Goal: Task Accomplishment & Management: Complete application form

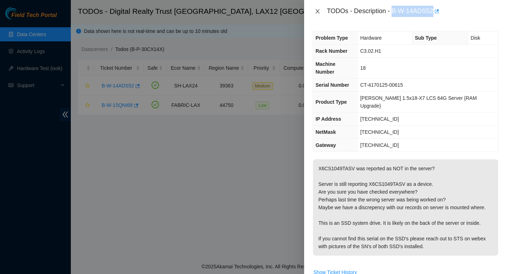
click at [316, 12] on icon "close" at bounding box center [318, 11] width 6 height 6
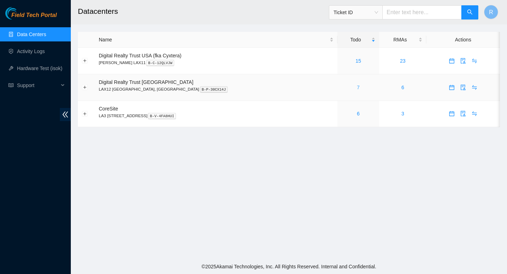
click at [357, 88] on link "7" at bounding box center [358, 88] width 3 height 6
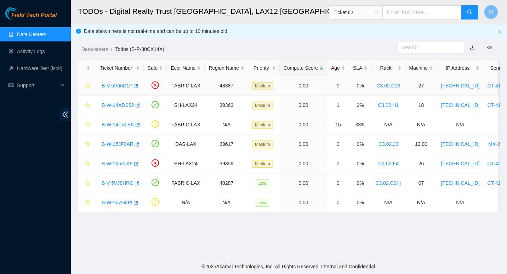
click at [119, 85] on link "B-V-5V06D1P" at bounding box center [117, 86] width 31 height 6
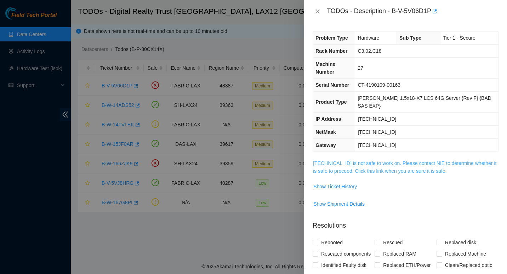
click at [327, 160] on link "23.66.234.94 is not safe to work on. Please contact NIE to determine whether it…" at bounding box center [404, 166] width 183 height 13
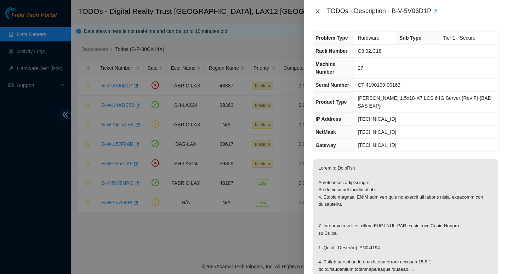
click at [316, 11] on icon "close" at bounding box center [318, 11] width 6 height 6
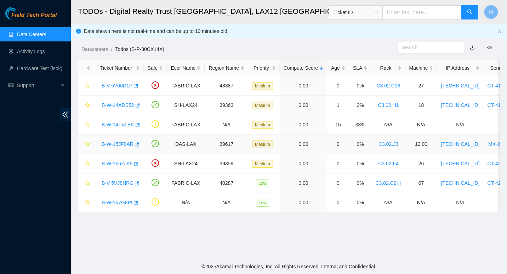
click at [115, 143] on link "B-W-15JF0AR" at bounding box center [118, 144] width 32 height 6
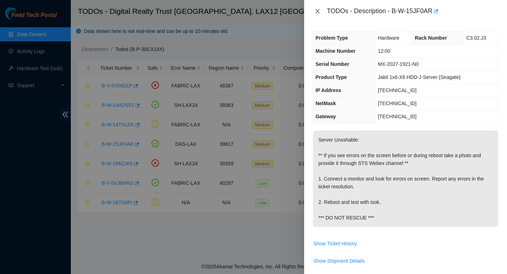
click at [317, 14] on icon "close" at bounding box center [318, 11] width 6 height 6
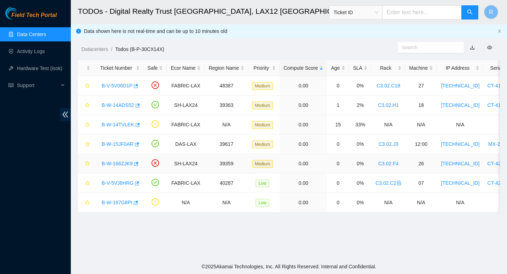
click at [111, 162] on link "B-W-166ZJK9" at bounding box center [117, 164] width 31 height 6
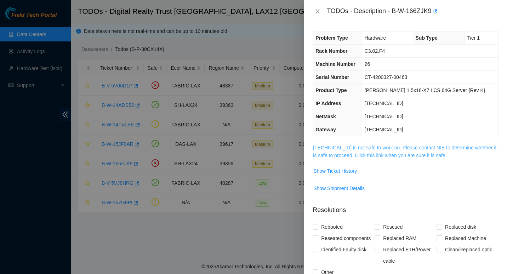
click at [345, 154] on link "184.28.73.39 is not safe to work on. Please contact NIE to determine whether it…" at bounding box center [404, 151] width 183 height 13
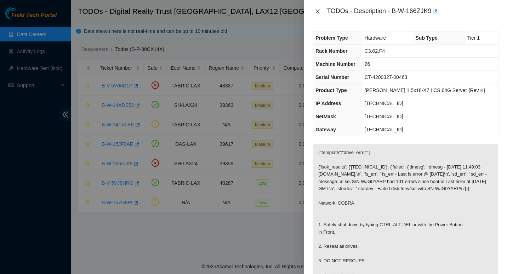
click at [319, 8] on button "Close" at bounding box center [318, 11] width 10 height 7
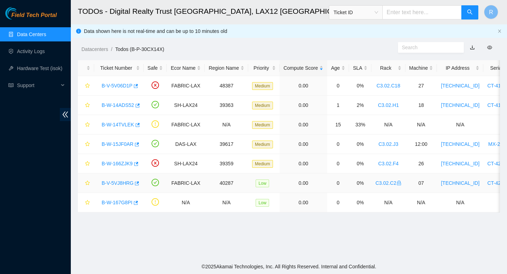
click at [119, 181] on link "B-V-5VJ8HRG" at bounding box center [118, 183] width 32 height 6
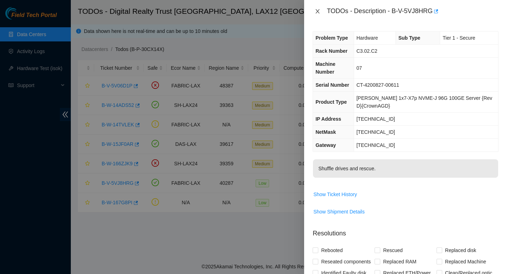
click at [316, 10] on icon "close" at bounding box center [318, 11] width 6 height 6
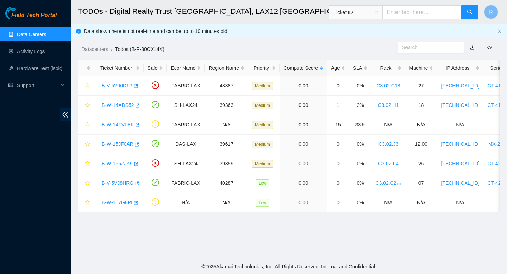
click at [40, 31] on link "Data Centers" at bounding box center [31, 34] width 29 height 6
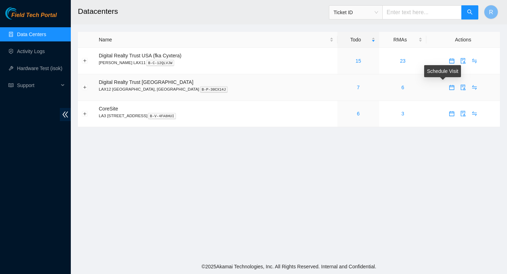
click at [449, 87] on icon "calendar" at bounding box center [452, 88] width 6 height 6
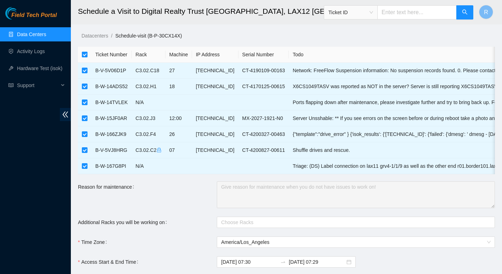
click at [86, 54] on input "checkbox" at bounding box center [85, 55] width 6 height 6
checkbox input "false"
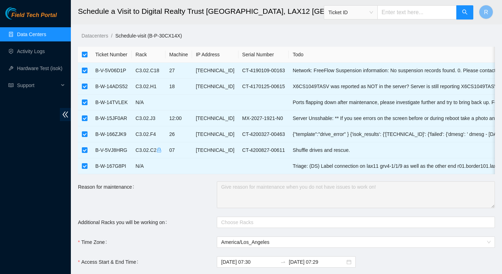
checkbox input "false"
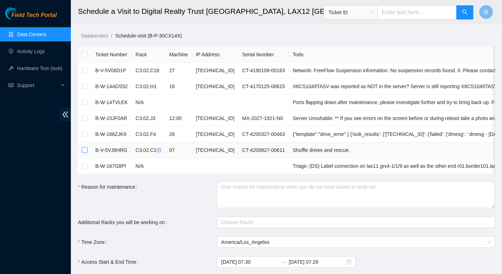
click at [84, 151] on input "checkbox" at bounding box center [85, 150] width 6 height 6
checkbox input "true"
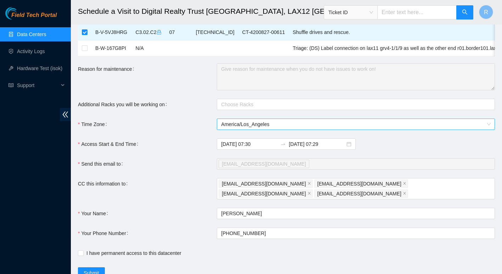
scroll to position [141, 0]
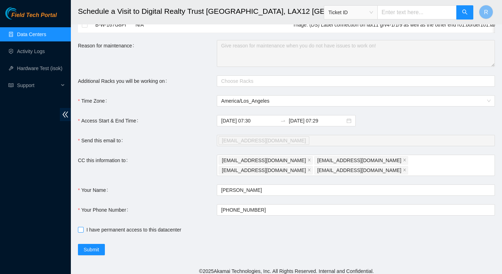
click at [79, 227] on input "I have permanent access to this datacenter" at bounding box center [80, 229] width 5 height 5
checkbox input "true"
click at [323, 125] on input "2025-09-17 07:29" at bounding box center [316, 121] width 56 height 8
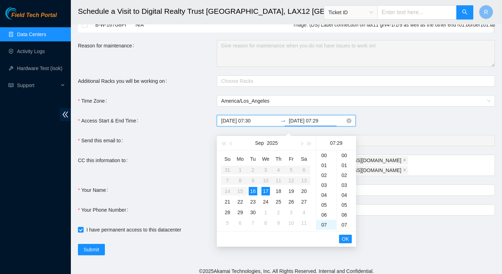
scroll to position [287, 0]
click at [323, 217] on div "13" at bounding box center [326, 215] width 20 height 10
click at [348, 165] on div "30" at bounding box center [345, 165] width 19 height 10
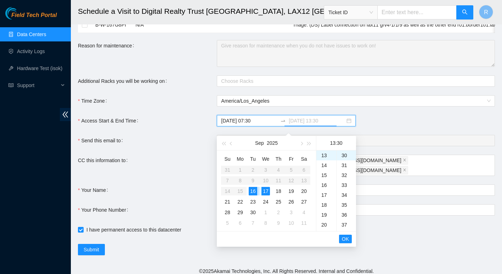
click at [251, 190] on div "16" at bounding box center [252, 191] width 8 height 8
type input "2025-09-16 13:30"
click at [348, 241] on span "OK" at bounding box center [345, 239] width 7 height 8
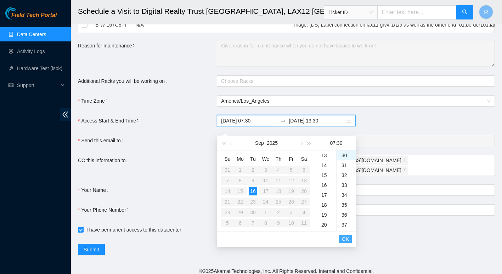
scroll to position [69, 0]
click at [348, 241] on span "OK" at bounding box center [345, 239] width 7 height 8
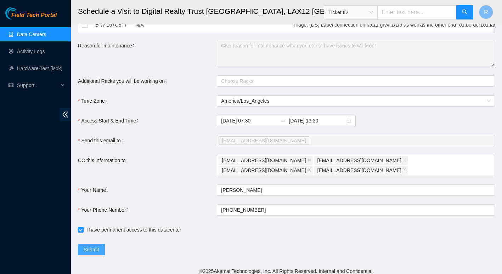
click at [94, 246] on span "Submit" at bounding box center [92, 250] width 16 height 8
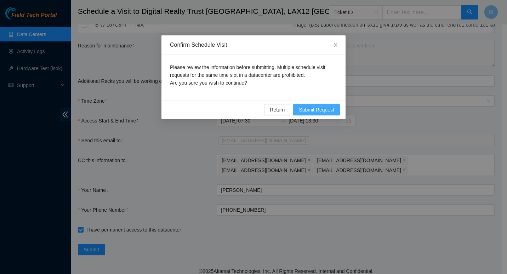
click at [315, 106] on span "Submit Request" at bounding box center [316, 110] width 35 height 8
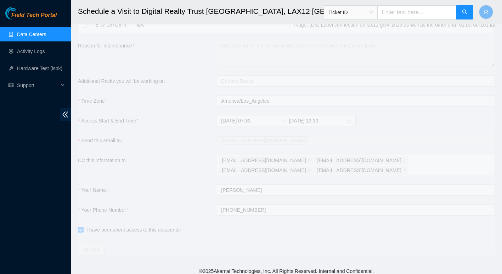
type input "2025-09-16 07:31"
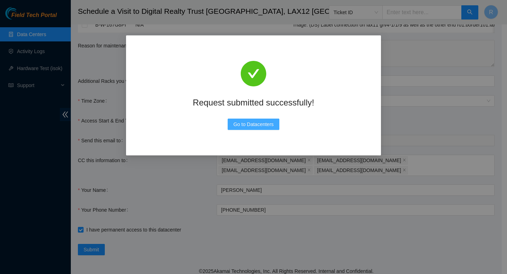
click at [262, 125] on span "Go to Datacenters" at bounding box center [253, 124] width 40 height 8
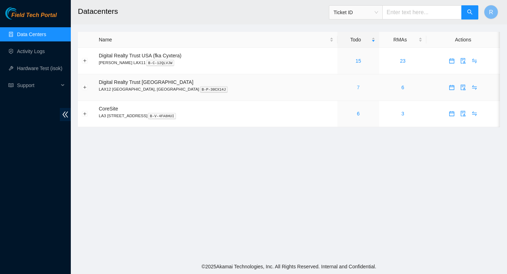
click at [357, 85] on link "7" at bounding box center [358, 88] width 3 height 6
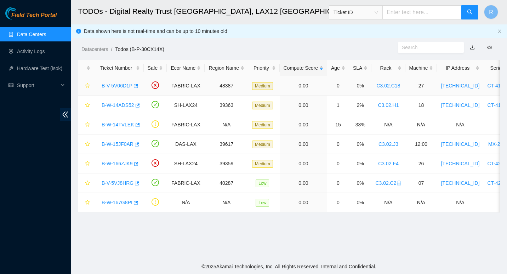
click at [117, 86] on link "B-V-5V06D1P" at bounding box center [117, 86] width 31 height 6
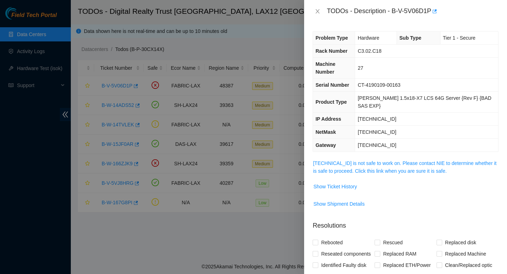
click at [359, 159] on span "[TECHNICAL_ID] is not safe to work on. Please contact NIE to determine whether …" at bounding box center [405, 167] width 185 height 16
click at [380, 159] on span "[TECHNICAL_ID] is not safe to work on. Please contact NIE to determine whether …" at bounding box center [405, 167] width 185 height 16
click at [382, 160] on link "[TECHNICAL_ID] is not safe to work on. Please contact NIE to determine whether …" at bounding box center [404, 166] width 183 height 13
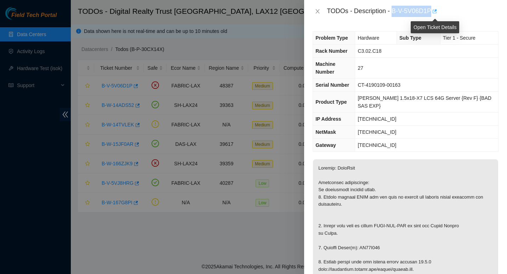
drag, startPoint x: 392, startPoint y: 11, endPoint x: 432, endPoint y: 9, distance: 40.0
click at [432, 9] on div "TODOs - Description - B-V-5V06D1P" at bounding box center [413, 11] width 172 height 11
copy div "B-V-5V06D1P"
click at [490, 139] on td "23.66.234.65" at bounding box center [426, 145] width 143 height 13
click at [316, 11] on icon "close" at bounding box center [318, 11] width 6 height 6
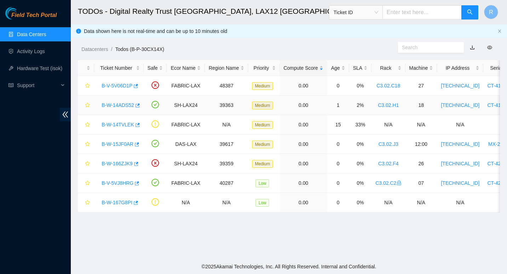
click at [116, 106] on link "B-W-14ADS52" at bounding box center [118, 105] width 33 height 6
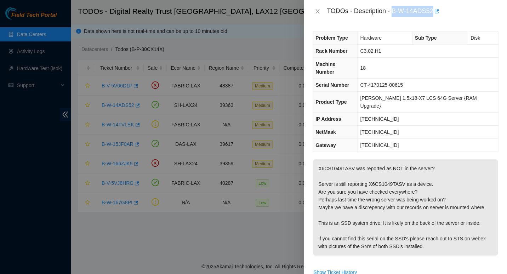
drag, startPoint x: 393, startPoint y: 10, endPoint x: 433, endPoint y: 12, distance: 39.7
click at [433, 12] on div "TODOs - Description - B-W-14ADS52" at bounding box center [413, 11] width 172 height 11
copy div "B-W-14ADS52"
click at [318, 12] on icon "close" at bounding box center [318, 11] width 4 height 4
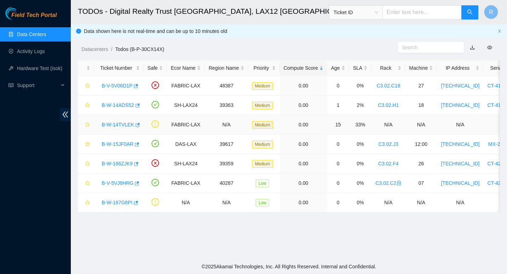
click at [119, 122] on link "B-W-14TVLEK" at bounding box center [118, 125] width 33 height 6
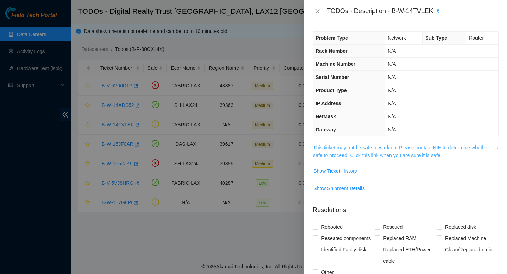
click at [339, 147] on link "This ticket may not be safe to work on. Please contact NIE to determine whether…" at bounding box center [405, 151] width 185 height 13
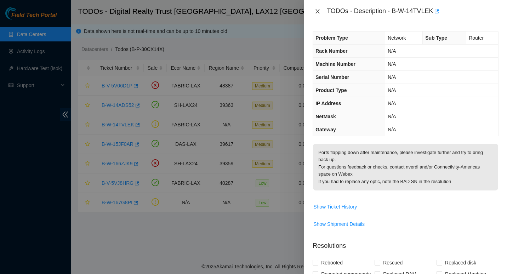
drag, startPoint x: 316, startPoint y: 7, endPoint x: 317, endPoint y: 12, distance: 4.7
click at [317, 12] on div "TODOs - Description - B-W-14TVLEK" at bounding box center [406, 11] width 186 height 11
click at [317, 12] on icon "close" at bounding box center [318, 11] width 4 height 4
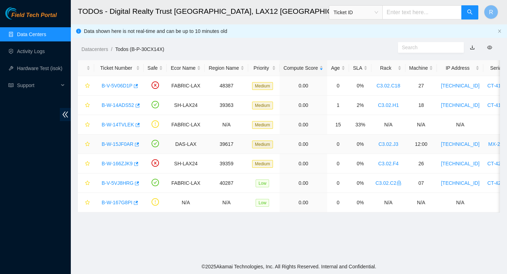
click at [119, 143] on link "B-W-15JF0AR" at bounding box center [118, 144] width 32 height 6
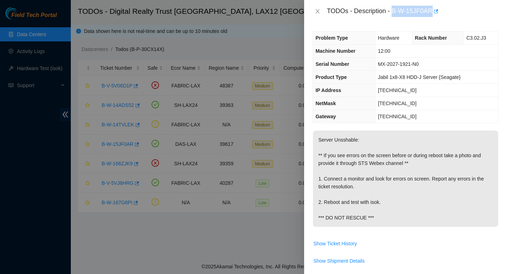
drag, startPoint x: 392, startPoint y: 11, endPoint x: 431, endPoint y: 12, distance: 38.6
click at [431, 12] on div "TODOs - Description - B-W-15JF0AR" at bounding box center [413, 11] width 172 height 11
copy div "B-W-15JF0AR"
click at [491, 162] on p "Server Unsshable: ** If you see errors on the screen before or during reboot ta…" at bounding box center [405, 179] width 185 height 96
click at [316, 13] on icon "close" at bounding box center [318, 11] width 4 height 4
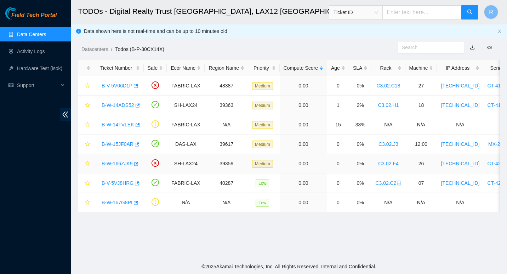
click at [116, 164] on link "B-W-166ZJK9" at bounding box center [117, 164] width 31 height 6
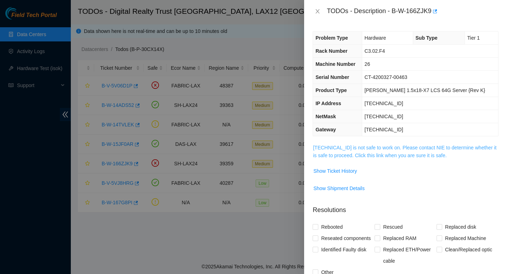
click at [351, 153] on link "184.28.73.39 is not safe to work on. Please contact NIE to determine whether it…" at bounding box center [404, 151] width 183 height 13
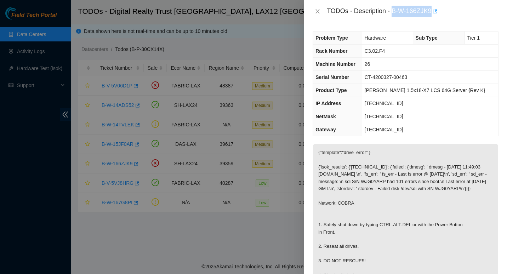
drag, startPoint x: 391, startPoint y: 10, endPoint x: 432, endPoint y: 10, distance: 40.7
click at [432, 10] on div "TODOs - Description - B-W-166ZJK9" at bounding box center [413, 11] width 172 height 11
copy div "B-W-166ZJK9"
click at [494, 191] on div "Problem Type Hardware Sub Type Tier 1 Rack Number C3.02.F4 Machine Number 26 Se…" at bounding box center [405, 148] width 203 height 251
click at [317, 13] on icon "close" at bounding box center [318, 11] width 6 height 6
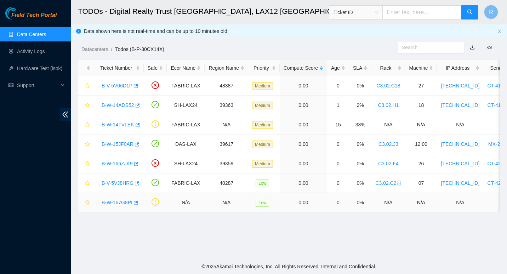
click at [119, 203] on link "B-W-167G8PI" at bounding box center [117, 203] width 31 height 6
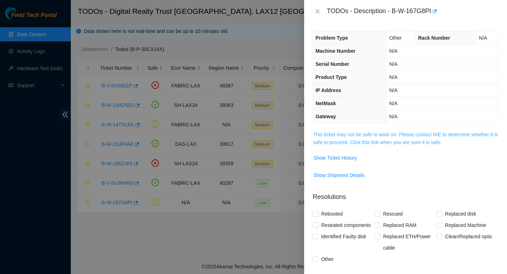
click at [339, 137] on link "This ticket may not be safe to work on. Please contact NIE to determine whether…" at bounding box center [405, 138] width 185 height 13
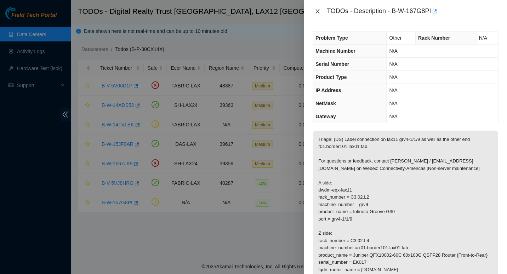
click at [318, 13] on icon "close" at bounding box center [318, 11] width 6 height 6
